Goal: Information Seeking & Learning: Find specific fact

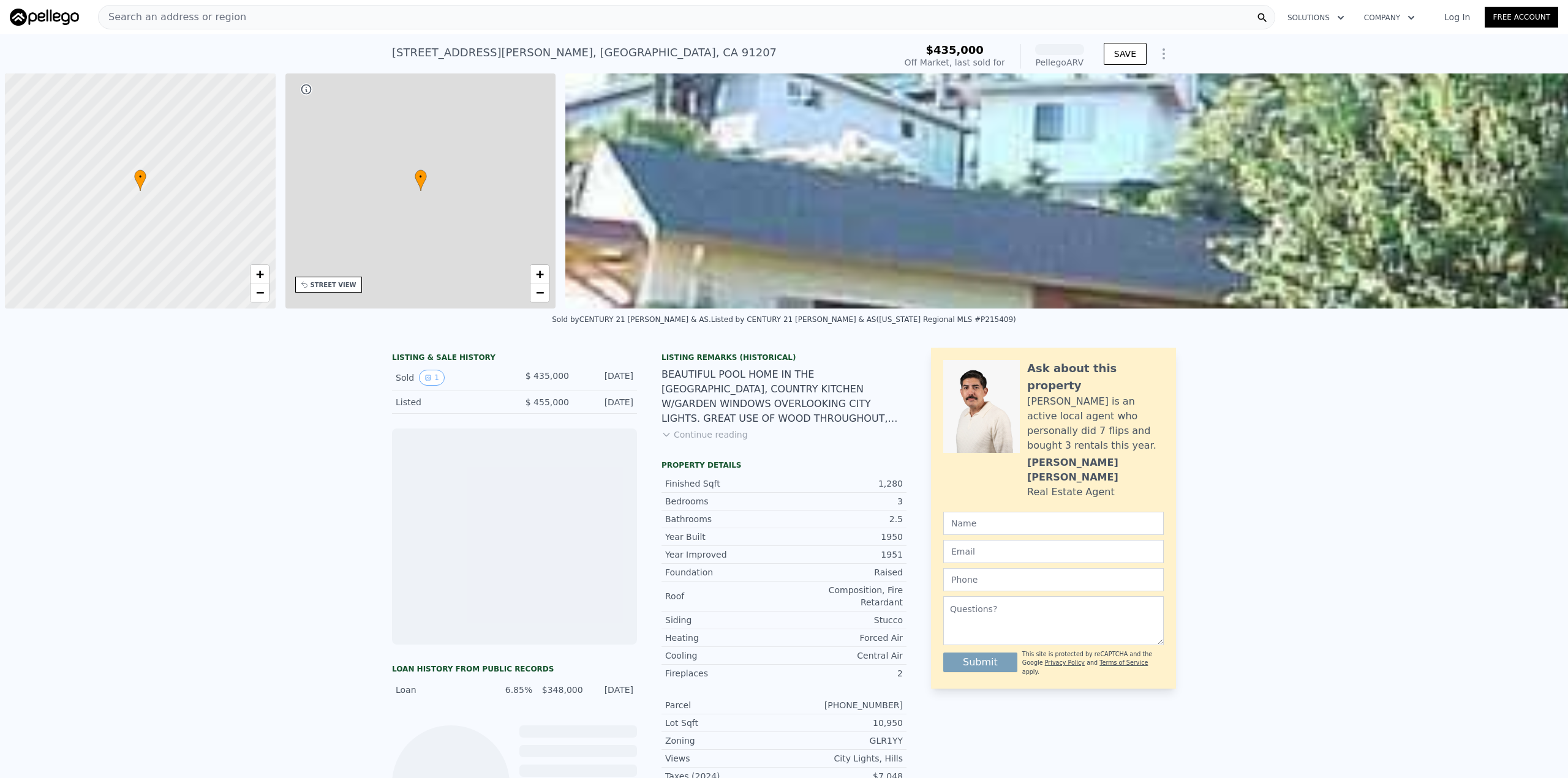
scroll to position [0, 5]
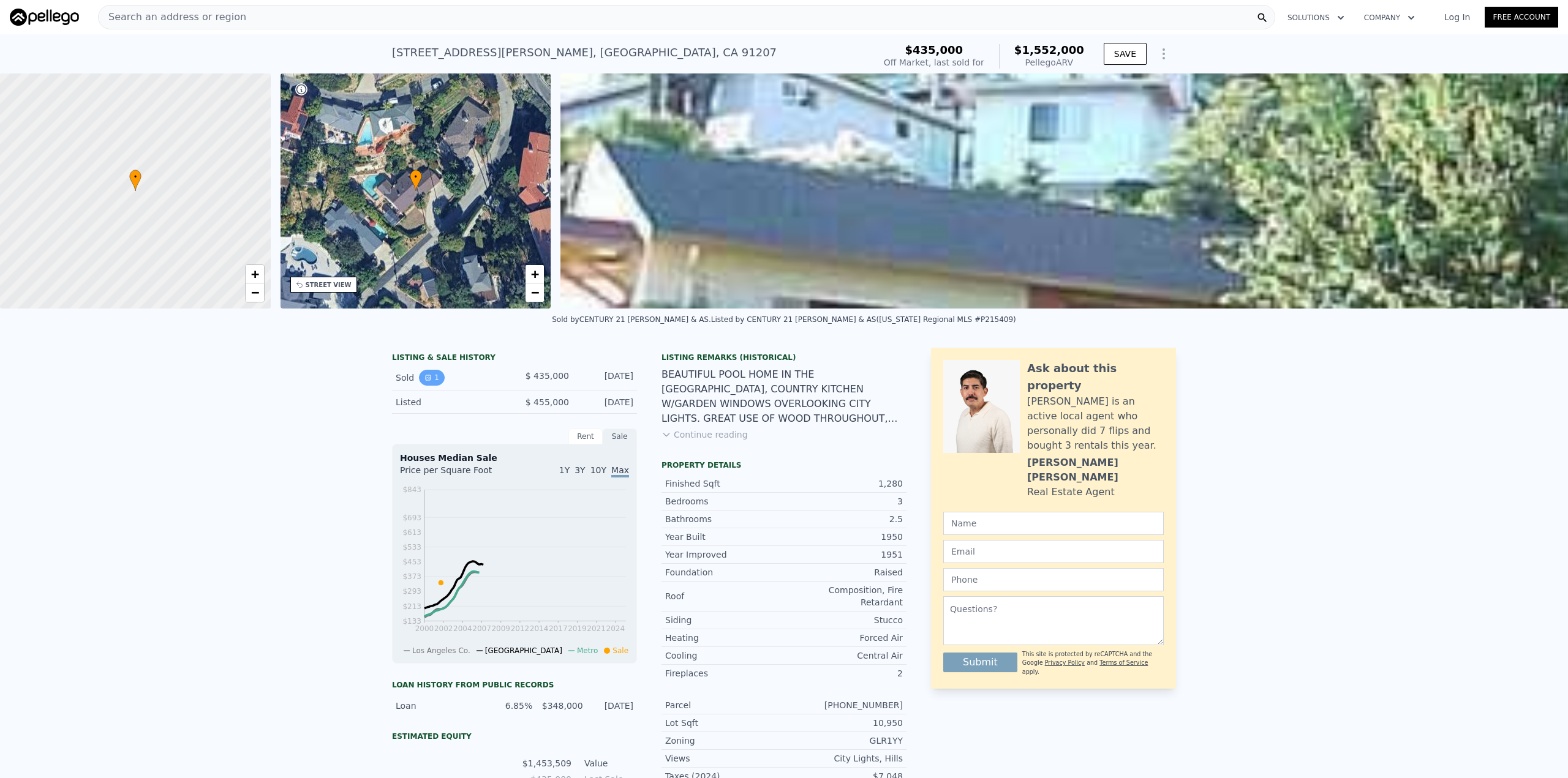
click at [427, 386] on button "1" at bounding box center [432, 377] width 26 height 16
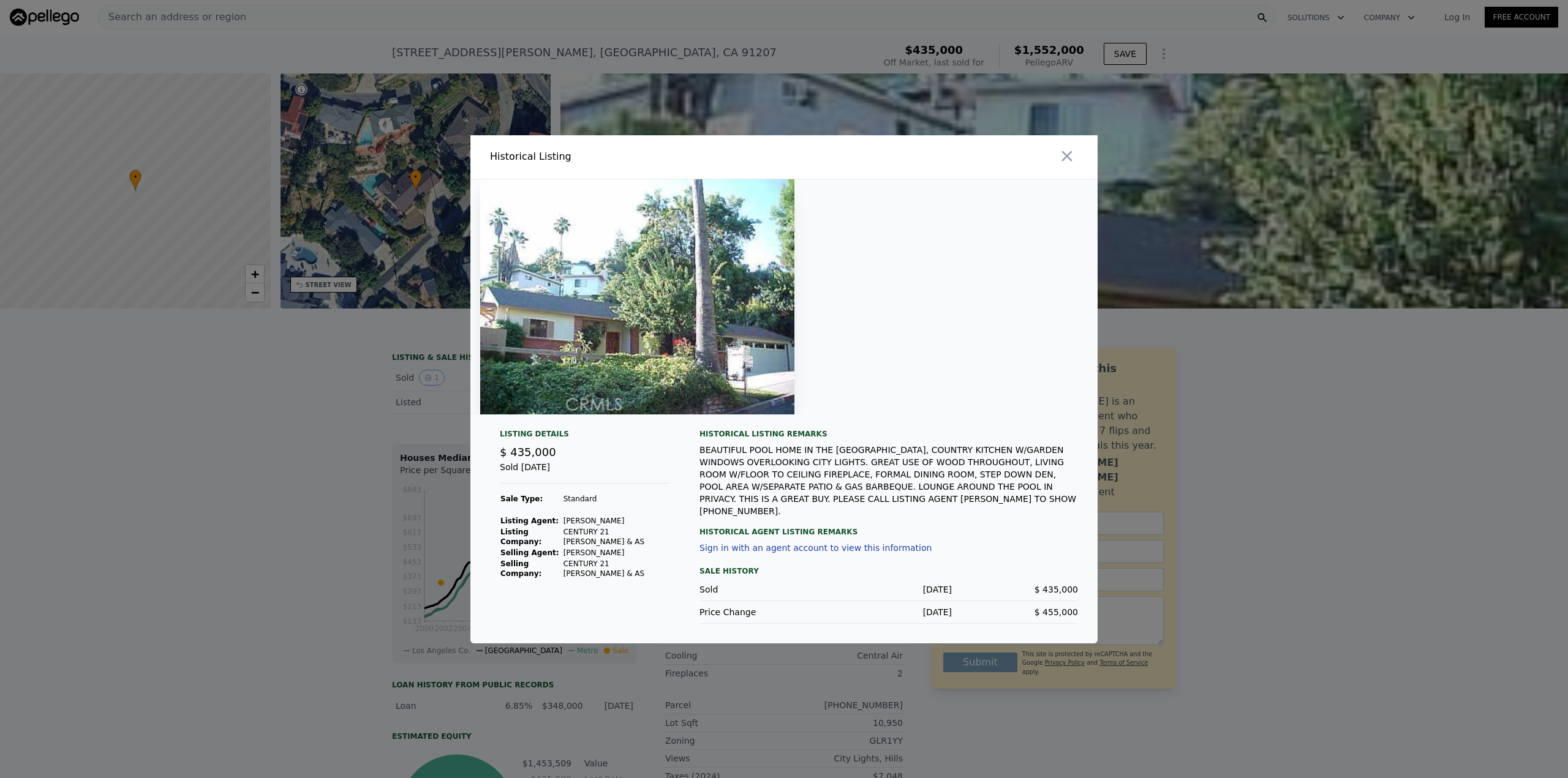
click at [241, 480] on div at bounding box center [784, 389] width 1568 height 778
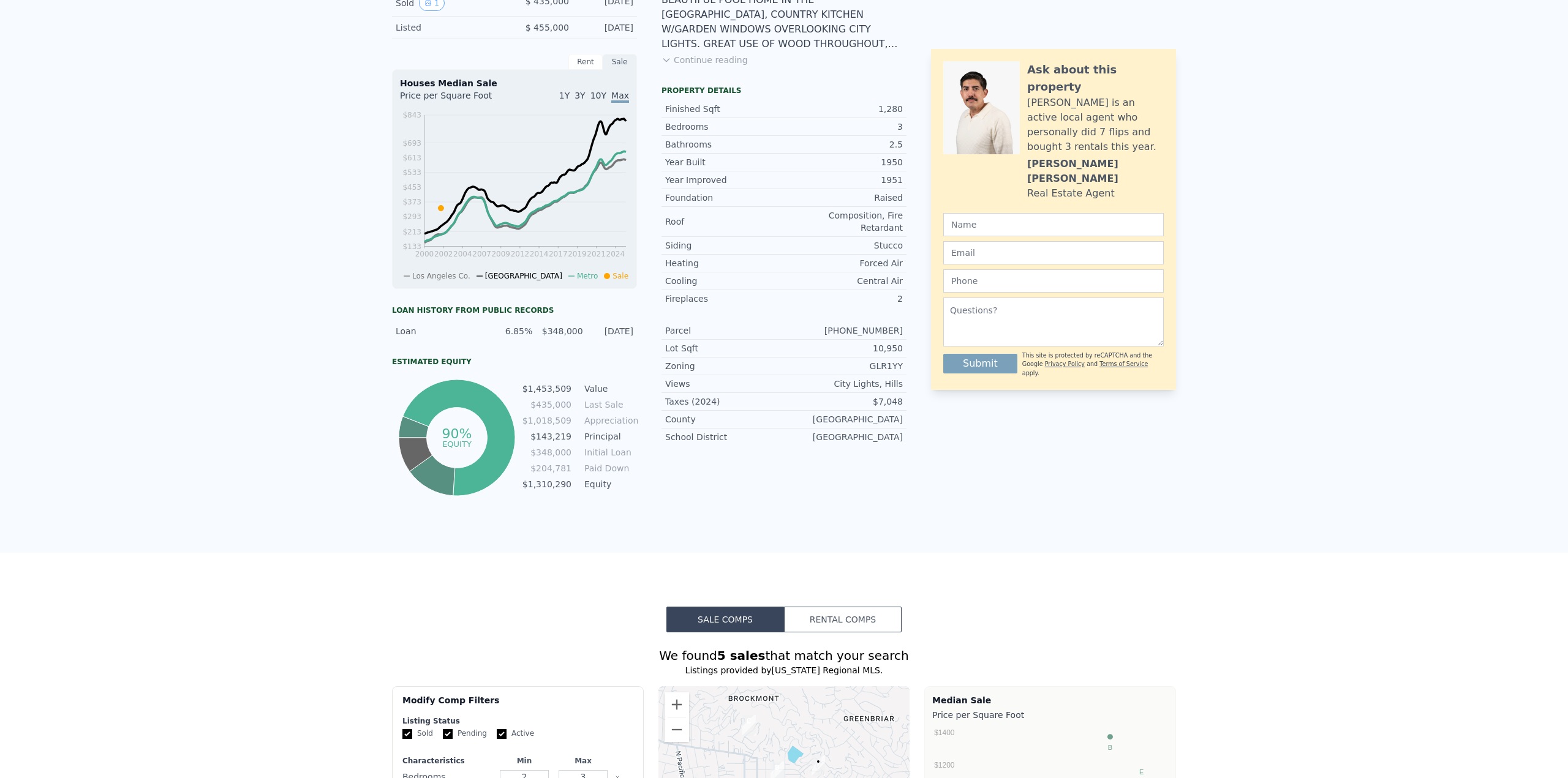
scroll to position [0, 0]
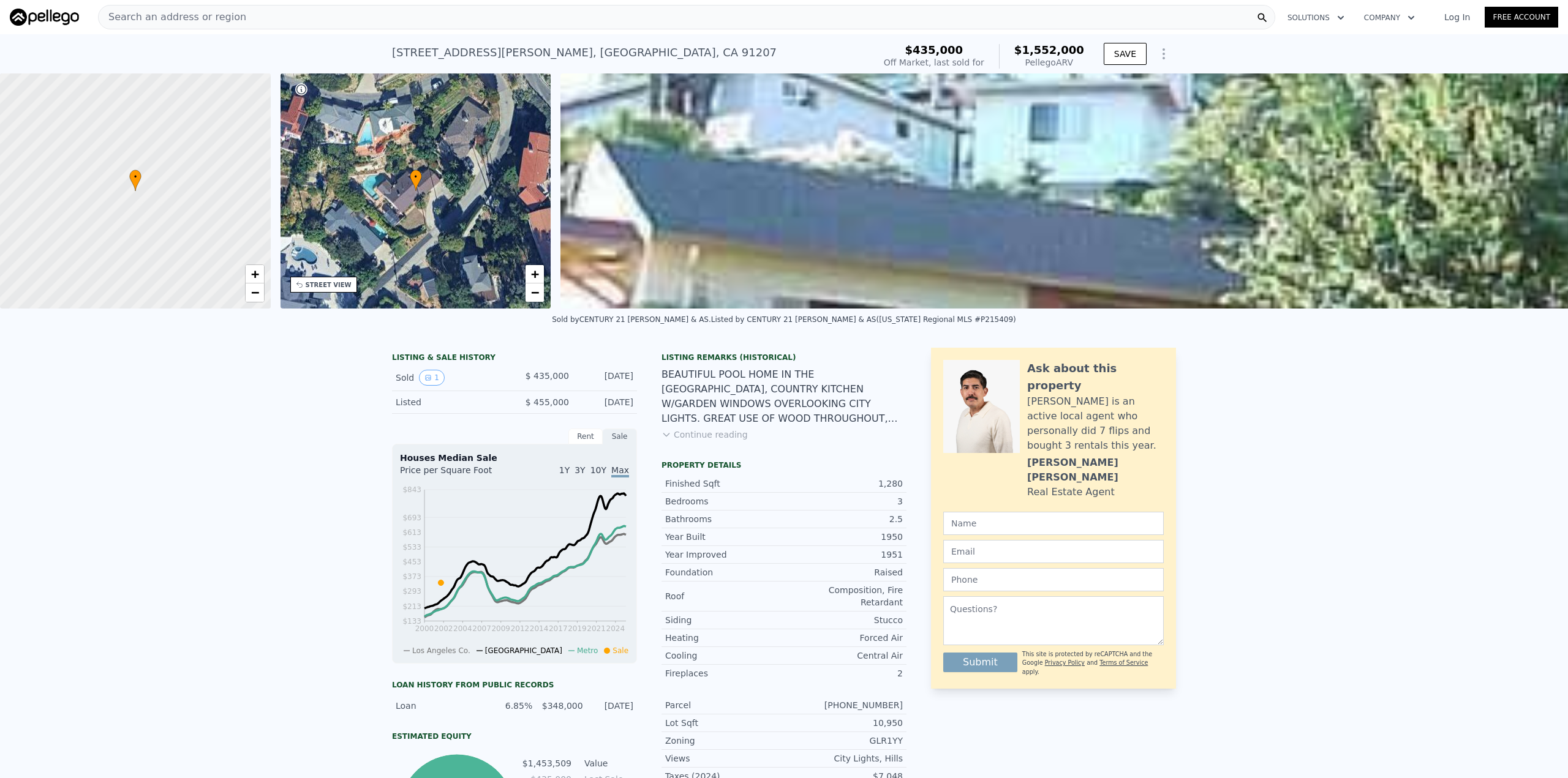
click at [677, 441] on button "Continue reading" at bounding box center [705, 435] width 87 height 12
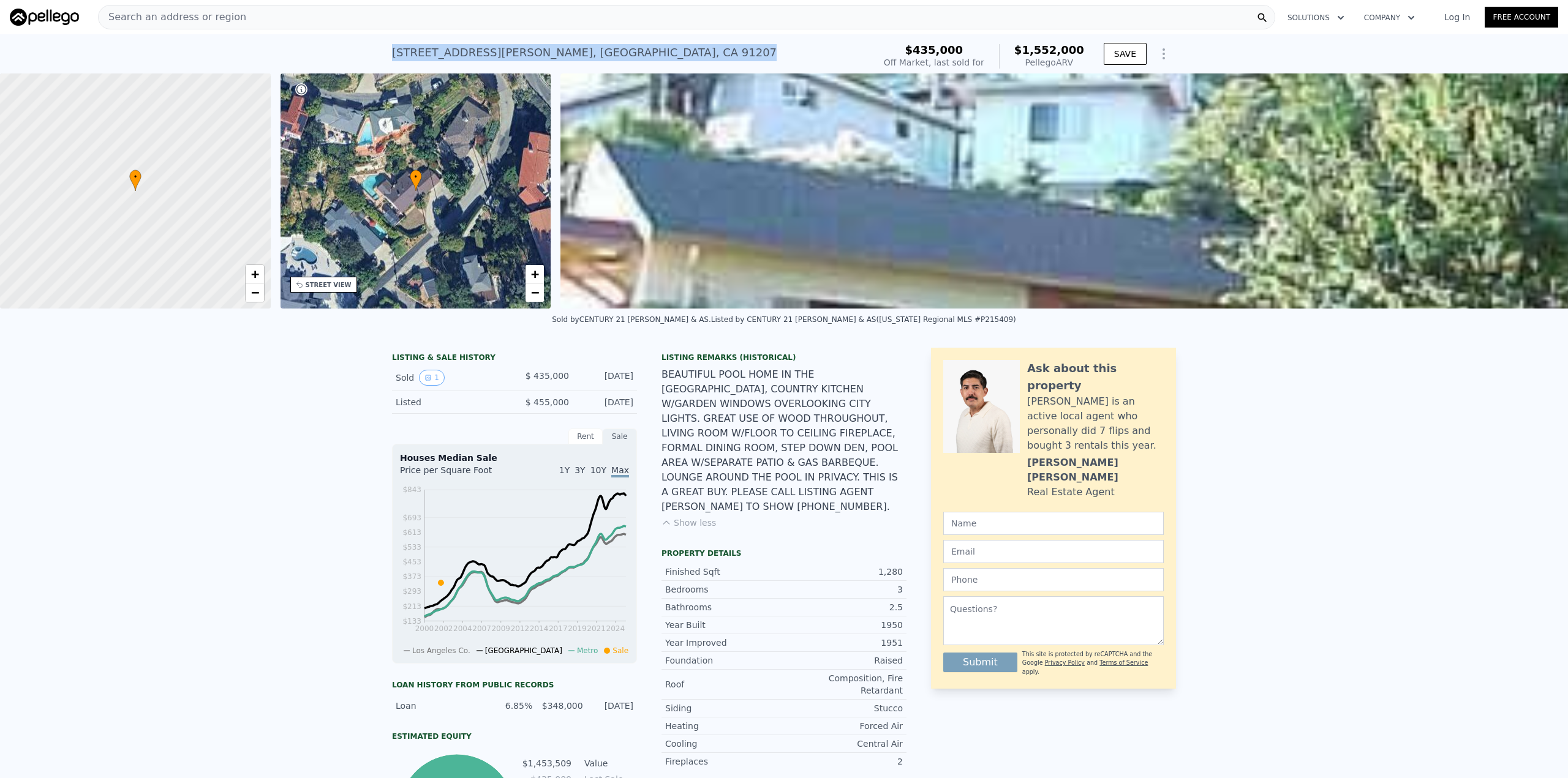
drag, startPoint x: 586, startPoint y: 50, endPoint x: 386, endPoint y: 59, distance: 200.2
click at [386, 59] on div "[STREET_ADDRESS][PERSON_NAME] Sold [DATE] for $435k (~ARV $1.552m ) $435,000 Of…" at bounding box center [784, 54] width 1568 height 40
copy div "[STREET_ADDRESS][PERSON_NAME]"
click at [386, 59] on div "[STREET_ADDRESS][PERSON_NAME] Sold [DATE] for $435k (~ARV $1.552m ) $435,000 Of…" at bounding box center [784, 54] width 1568 height 40
click at [422, 383] on button "1" at bounding box center [432, 377] width 26 height 16
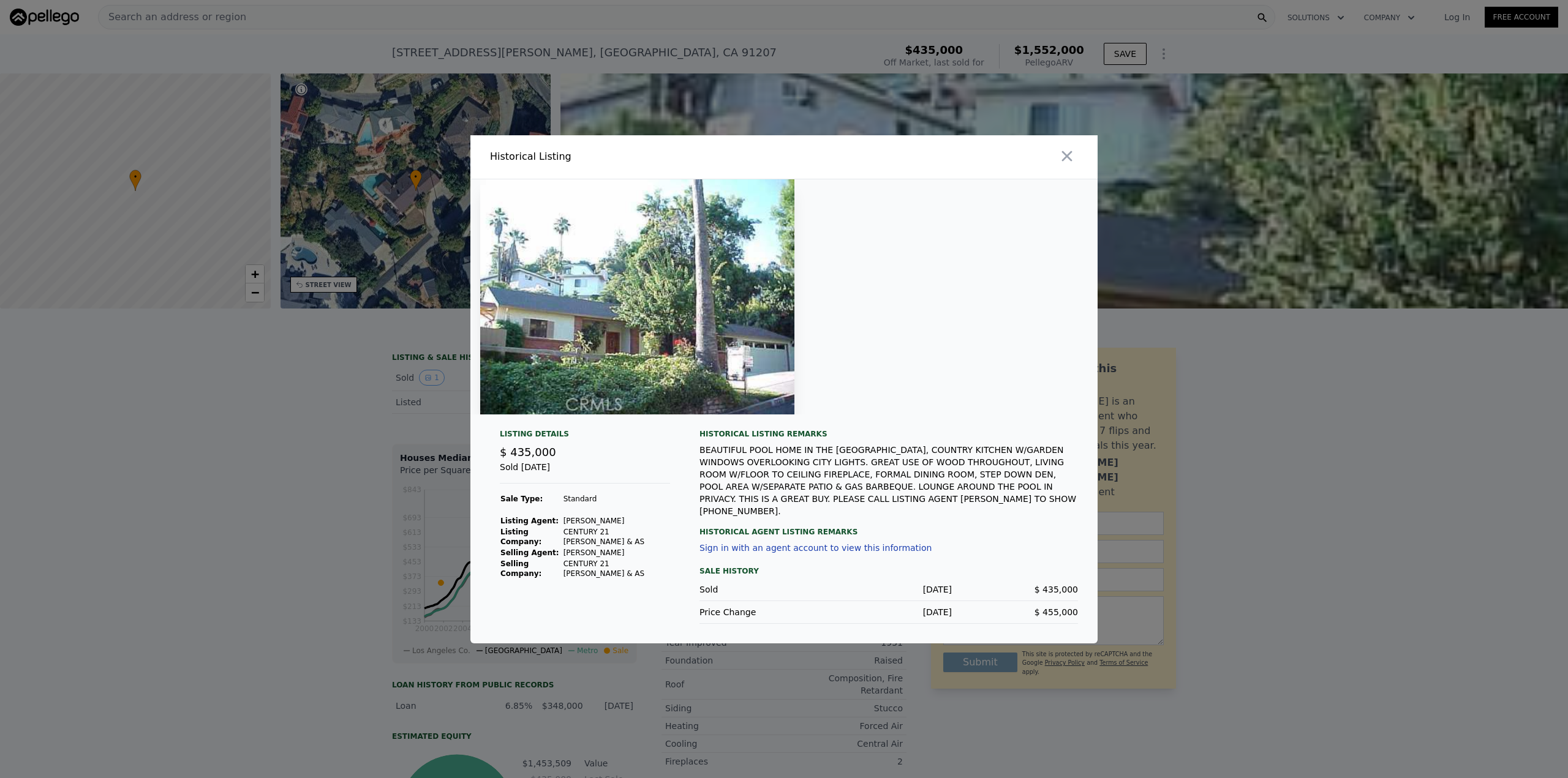
click at [330, 424] on div at bounding box center [784, 389] width 1568 height 778
